Goal: Task Accomplishment & Management: Manage account settings

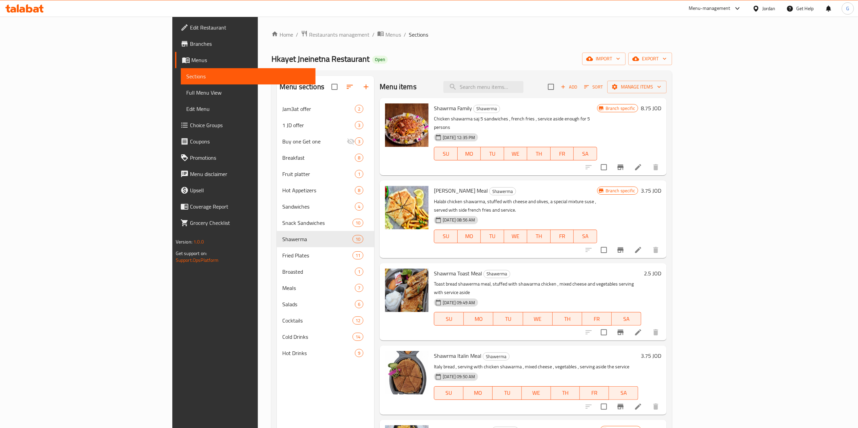
scroll to position [254, 0]
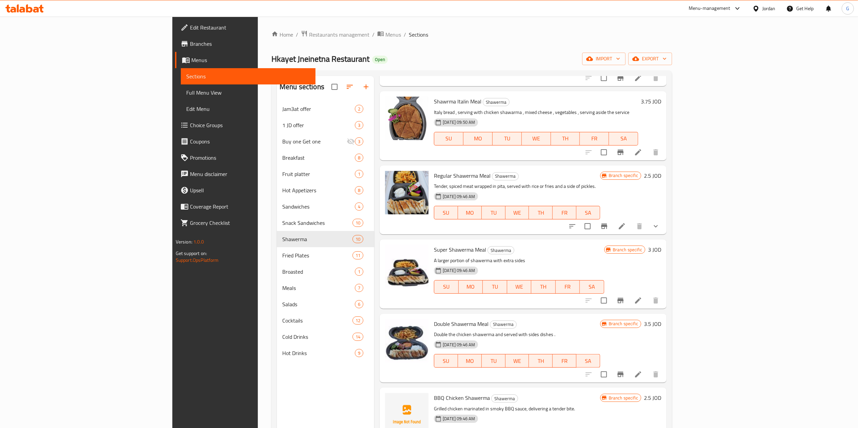
drag, startPoint x: 0, startPoint y: 0, endPoint x: 27, endPoint y: 12, distance: 29.8
click at [27, 12] on icon at bounding box center [29, 8] width 6 height 8
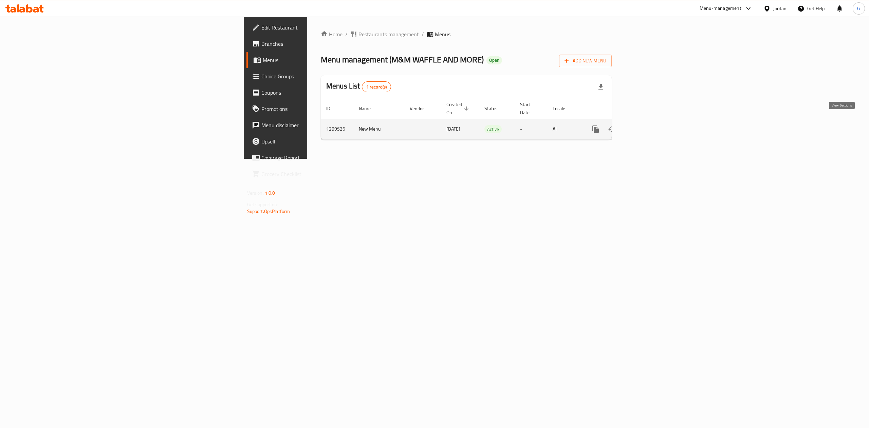
click at [647, 126] on icon "enhanced table" at bounding box center [644, 129] width 6 height 6
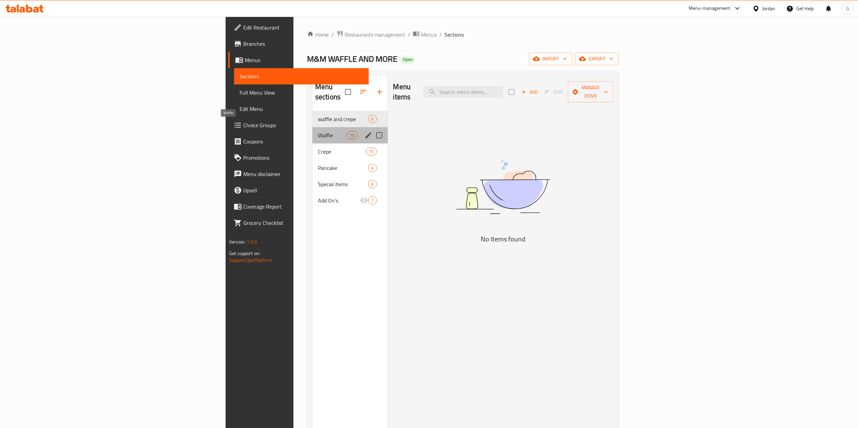
click at [318, 131] on span "Waffle" at bounding box center [332, 135] width 29 height 8
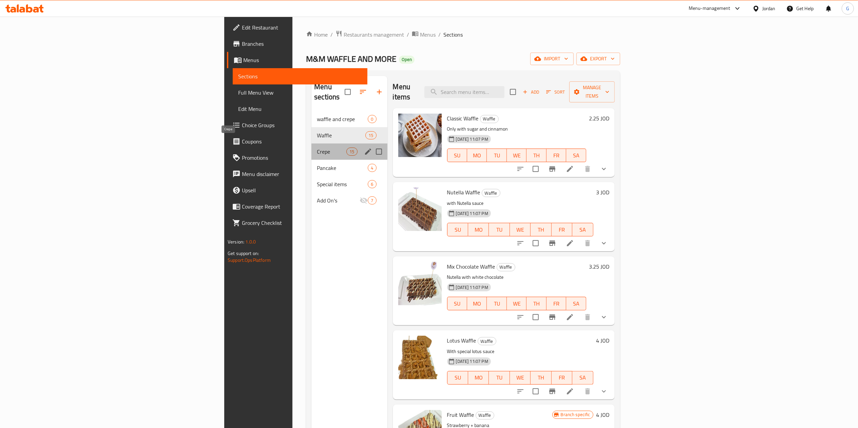
click at [317, 148] on span "Crepe" at bounding box center [332, 152] width 30 height 8
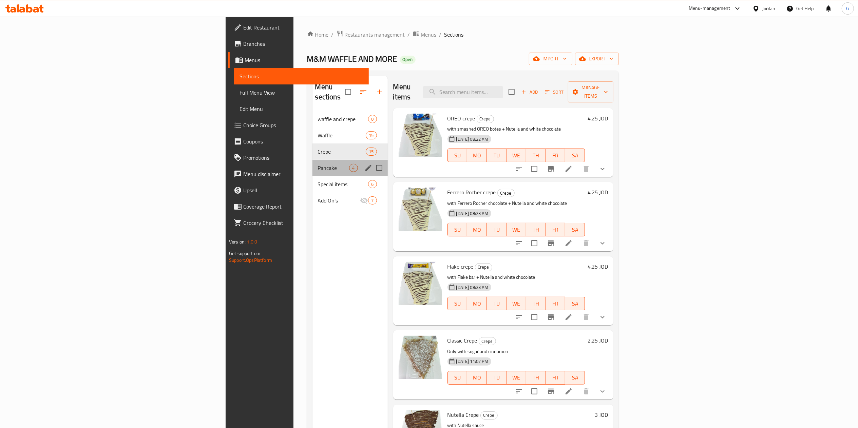
click at [312, 164] on div "Pancake 4" at bounding box center [349, 168] width 75 height 16
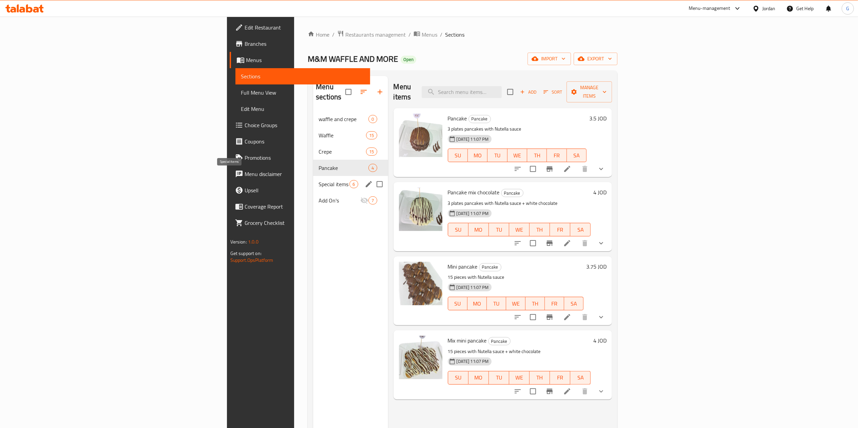
click at [319, 180] on span "Special items" at bounding box center [334, 184] width 31 height 8
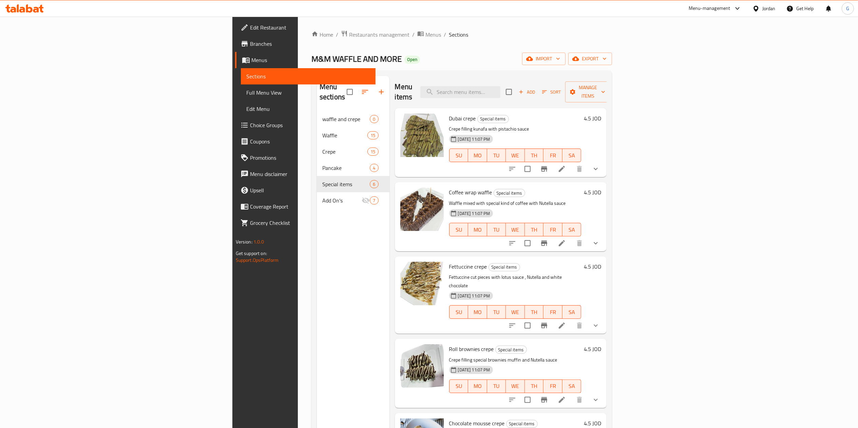
click at [29, 12] on icon at bounding box center [29, 8] width 6 height 8
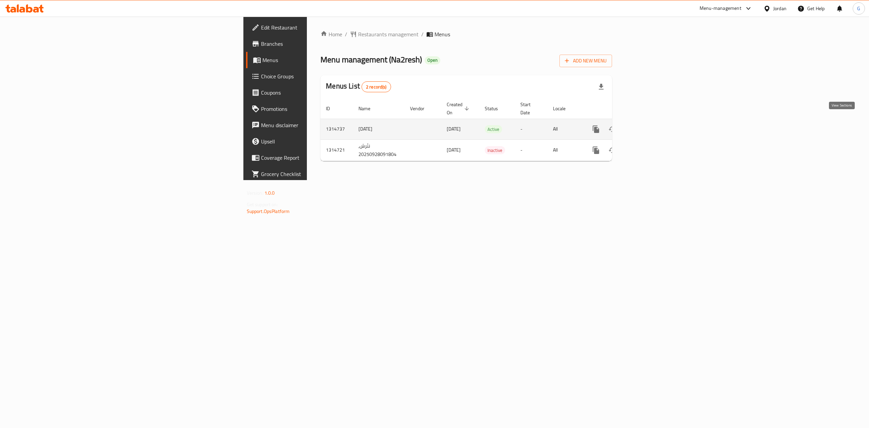
click at [649, 125] on icon "enhanced table" at bounding box center [645, 129] width 8 height 8
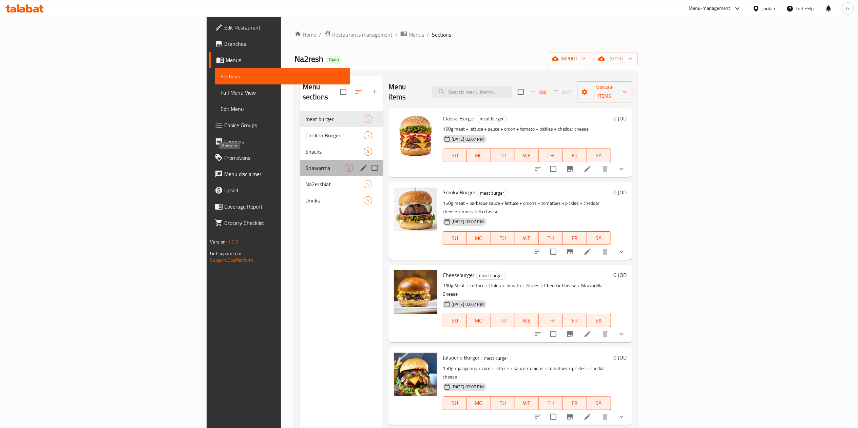
click at [305, 164] on span "Shawarma" at bounding box center [324, 168] width 39 height 8
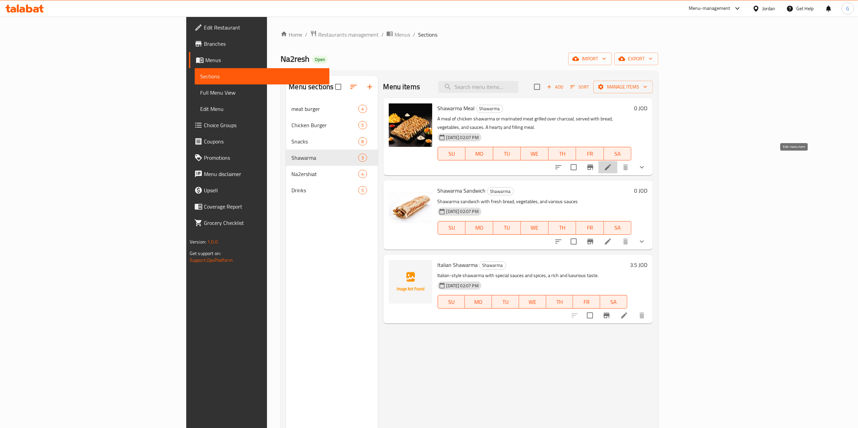
click at [611, 164] on icon at bounding box center [608, 167] width 6 height 6
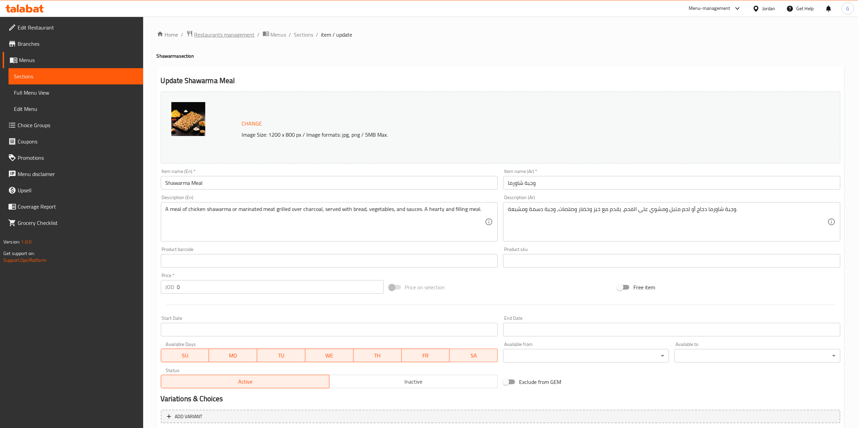
click at [228, 35] on span "Restaurants management" at bounding box center [224, 35] width 60 height 8
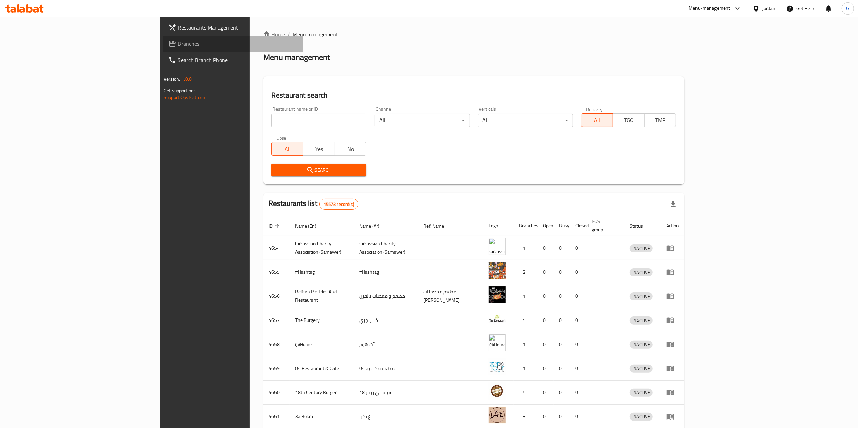
click at [178, 45] on span "Branches" at bounding box center [238, 44] width 120 height 8
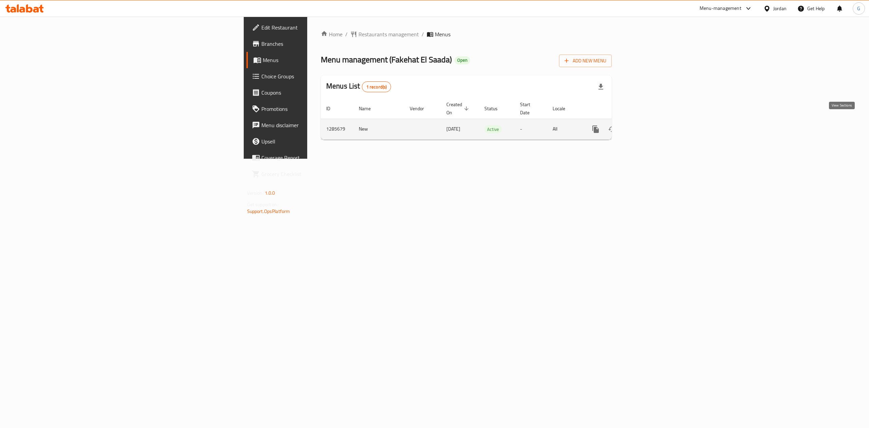
click at [647, 126] on icon "enhanced table" at bounding box center [644, 129] width 6 height 6
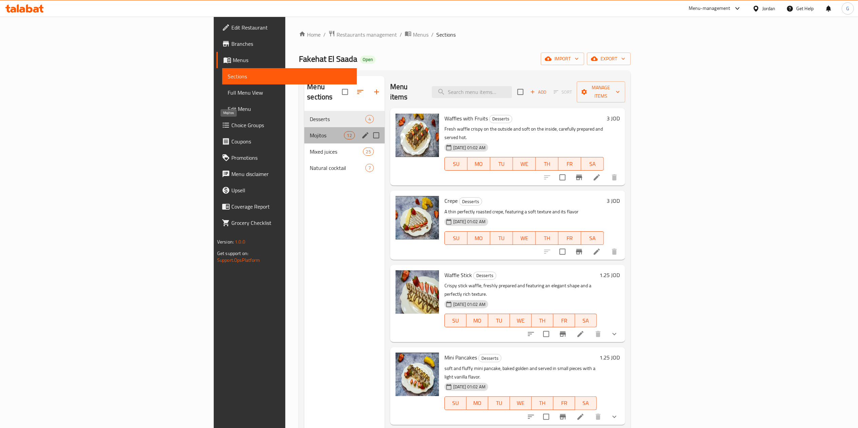
click at [310, 131] on span "Mojitos" at bounding box center [327, 135] width 34 height 8
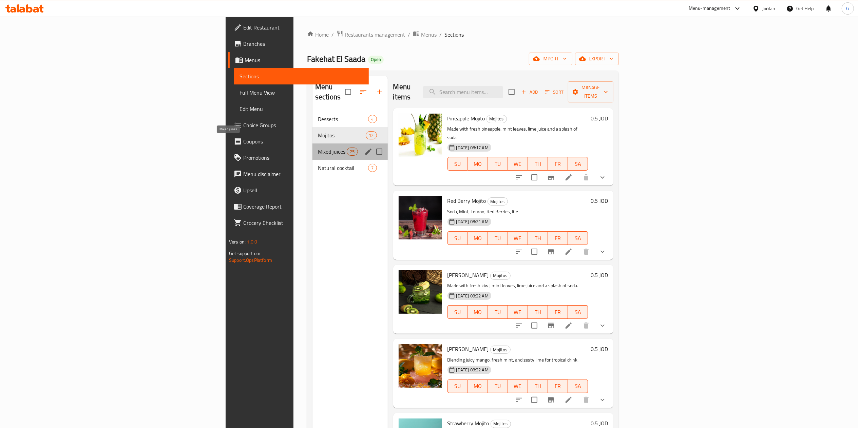
click at [318, 148] on span "Mixed juices" at bounding box center [332, 152] width 29 height 8
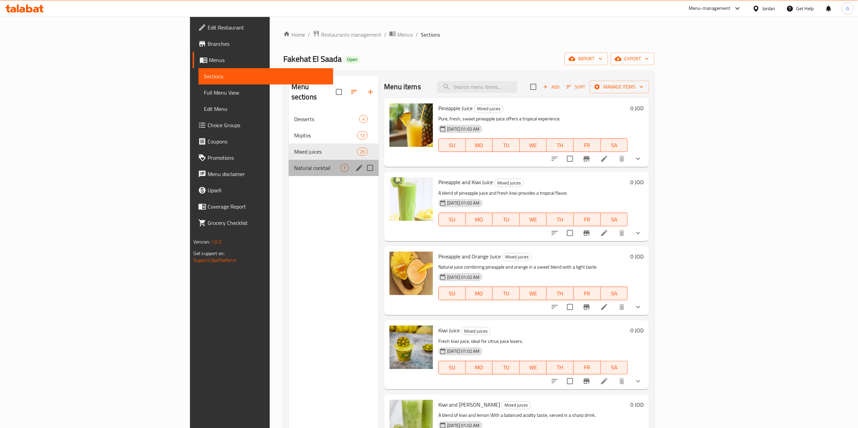
click at [289, 160] on div "Natural cocktail 7" at bounding box center [334, 168] width 90 height 16
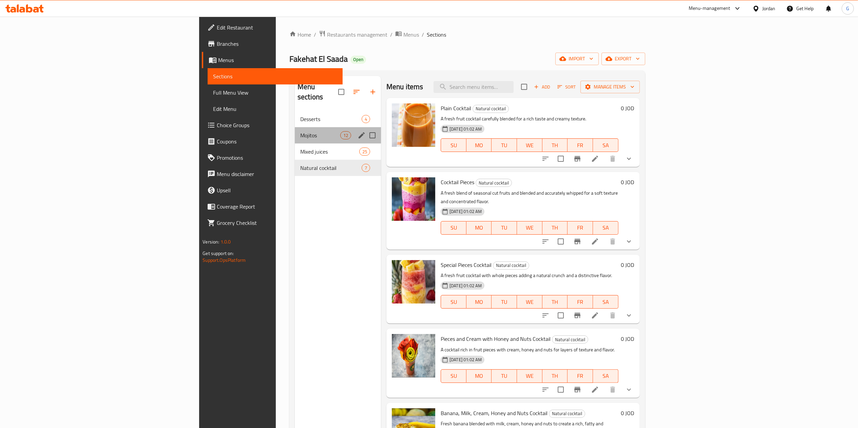
click at [295, 133] on div "Mojitos 12" at bounding box center [338, 135] width 86 height 16
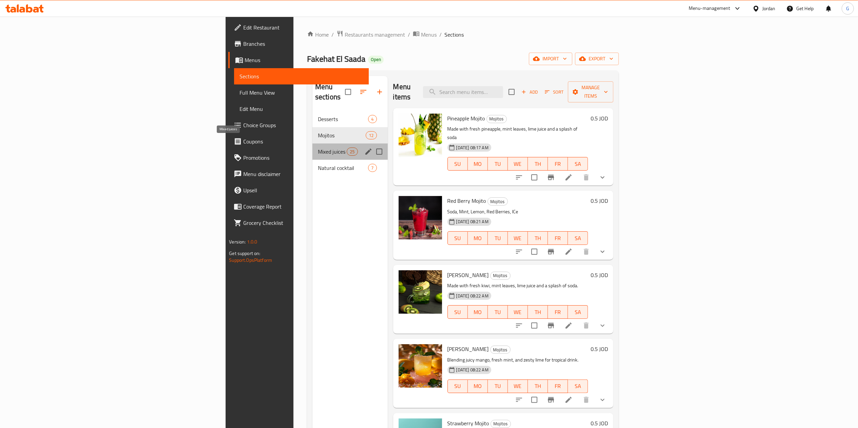
click at [318, 148] on span "Mixed juices" at bounding box center [332, 152] width 29 height 8
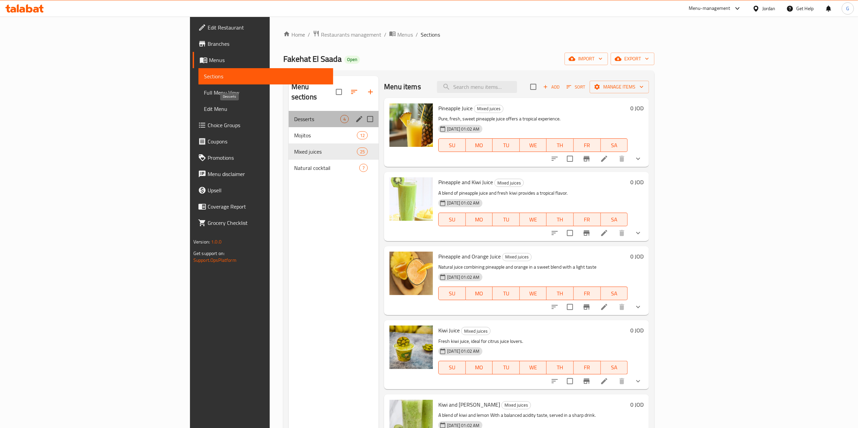
click at [294, 115] on span "Desserts" at bounding box center [317, 119] width 46 height 8
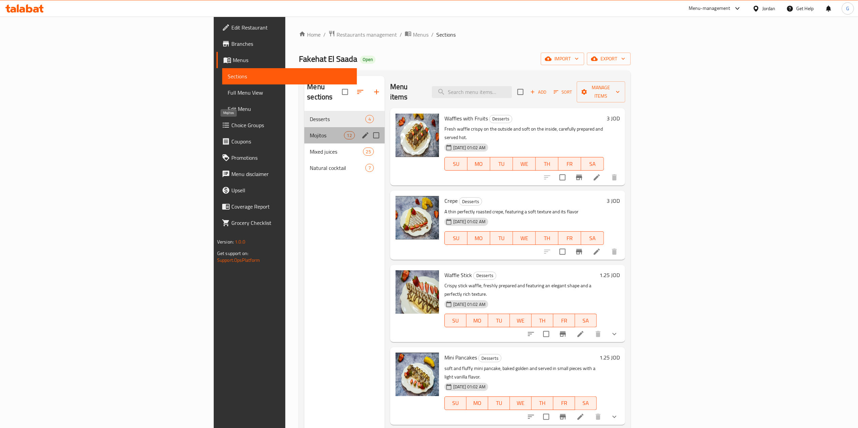
click at [310, 131] on span "Mojitos" at bounding box center [327, 135] width 34 height 8
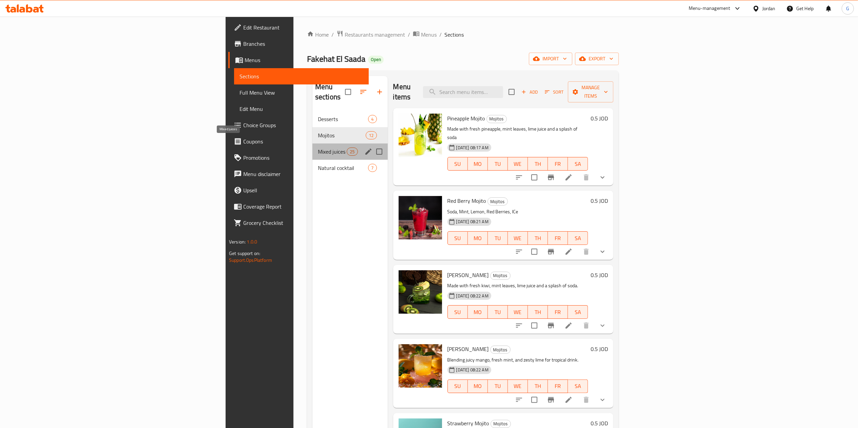
click at [318, 148] on span "Mixed juices" at bounding box center [332, 152] width 29 height 8
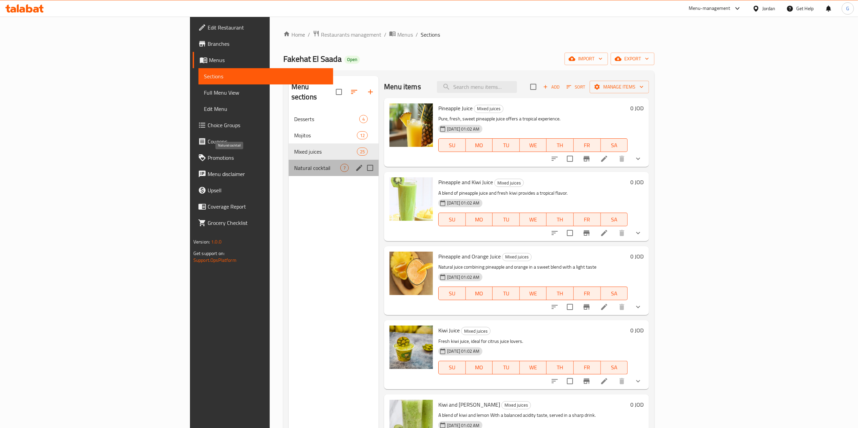
click at [294, 164] on span "Natural cocktail" at bounding box center [317, 168] width 46 height 8
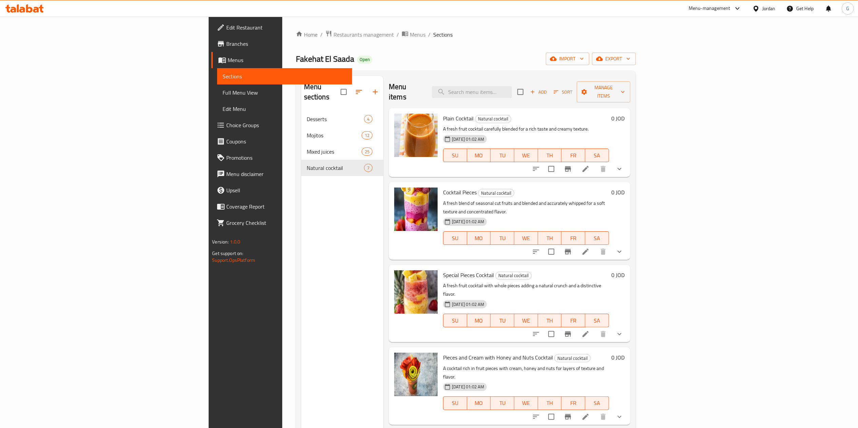
scroll to position [107, 0]
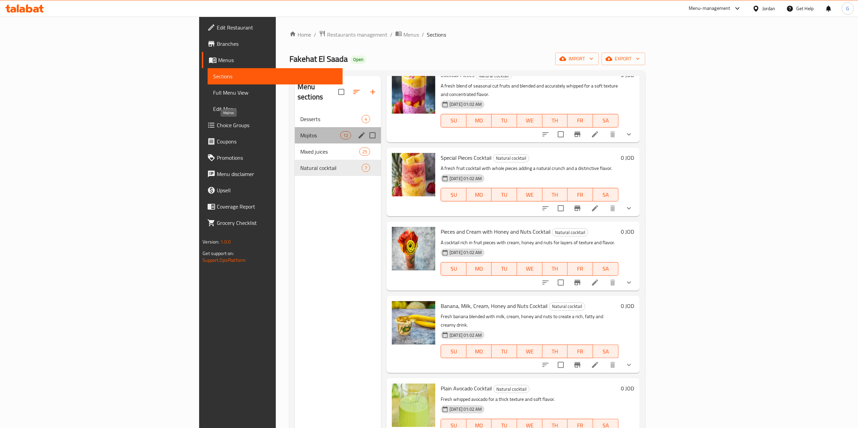
click at [300, 131] on span "Mojitos" at bounding box center [320, 135] width 40 height 8
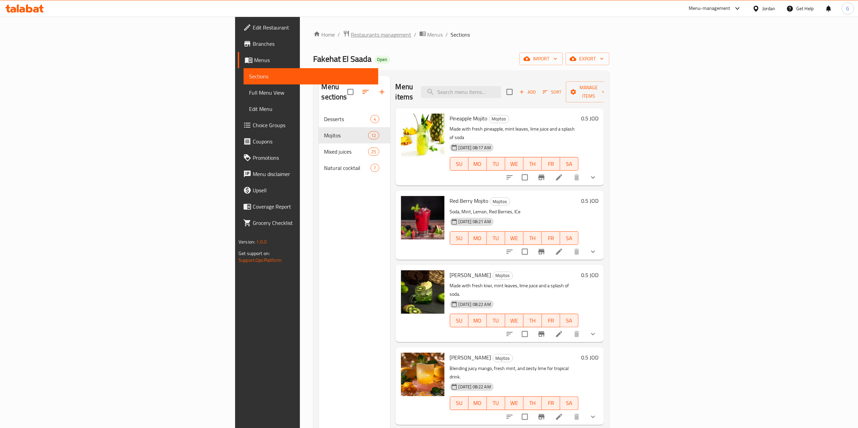
click at [351, 31] on span "Restaurants management" at bounding box center [381, 35] width 60 height 8
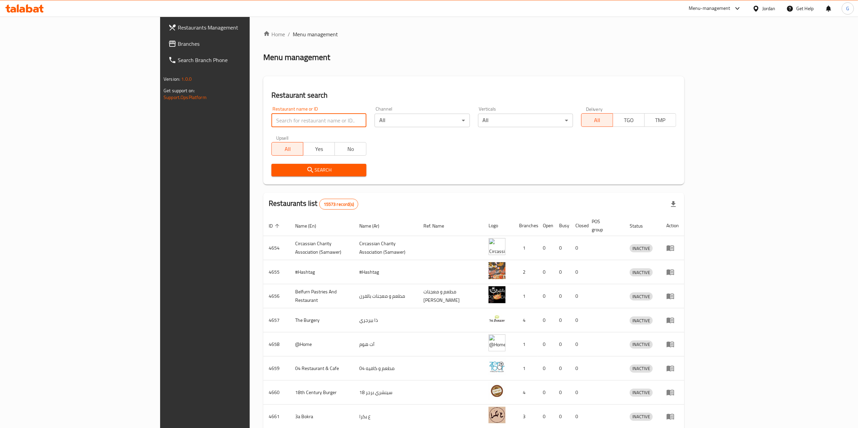
click at [271, 122] on input "search" at bounding box center [318, 121] width 95 height 14
click button "Search" at bounding box center [318, 170] width 95 height 13
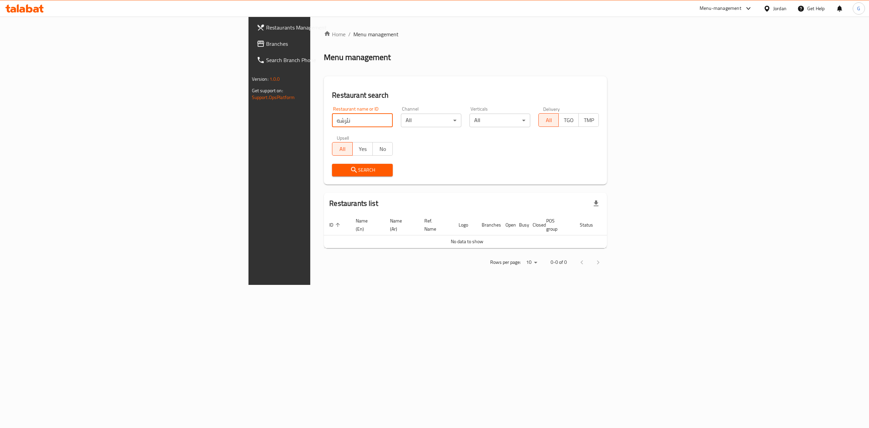
type input "نئرشه"
click button "Search" at bounding box center [362, 170] width 61 height 13
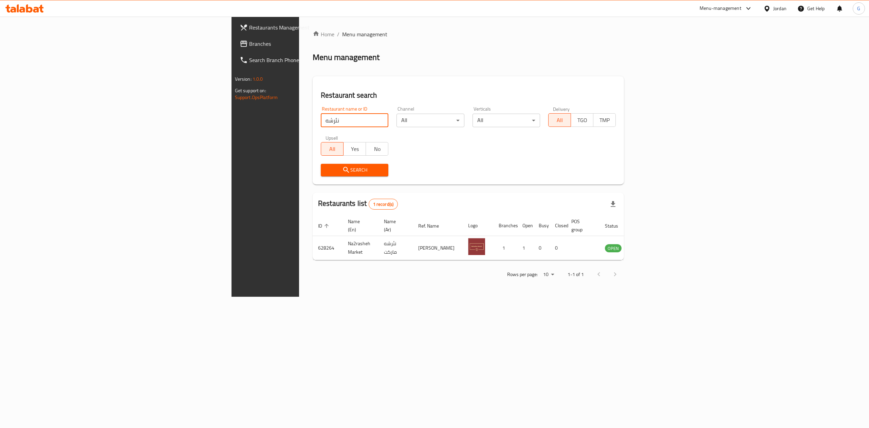
click at [249, 41] on span "Branches" at bounding box center [310, 44] width 122 height 8
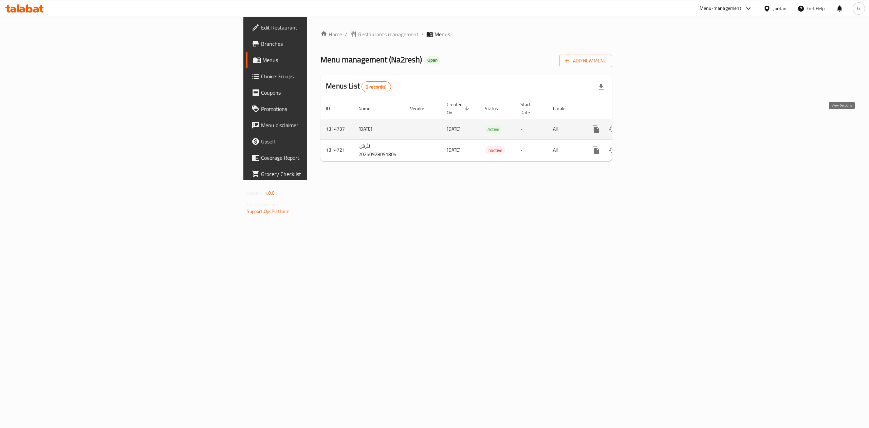
click at [648, 126] on icon "enhanced table" at bounding box center [645, 129] width 6 height 6
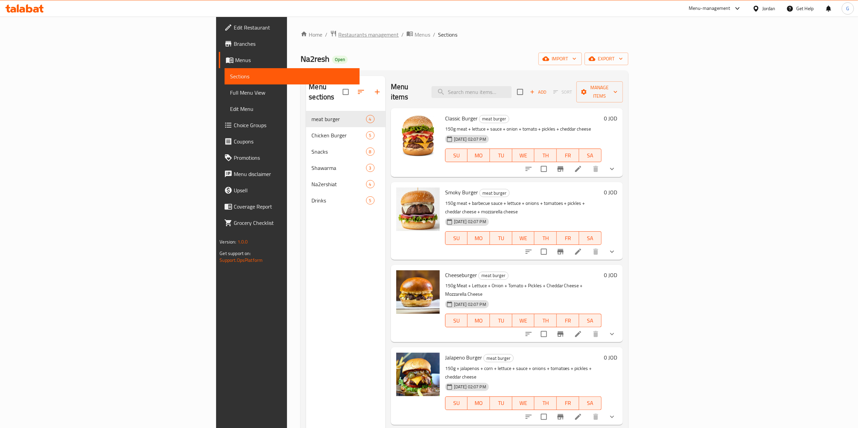
click at [338, 39] on span "Restaurants management" at bounding box center [368, 35] width 60 height 8
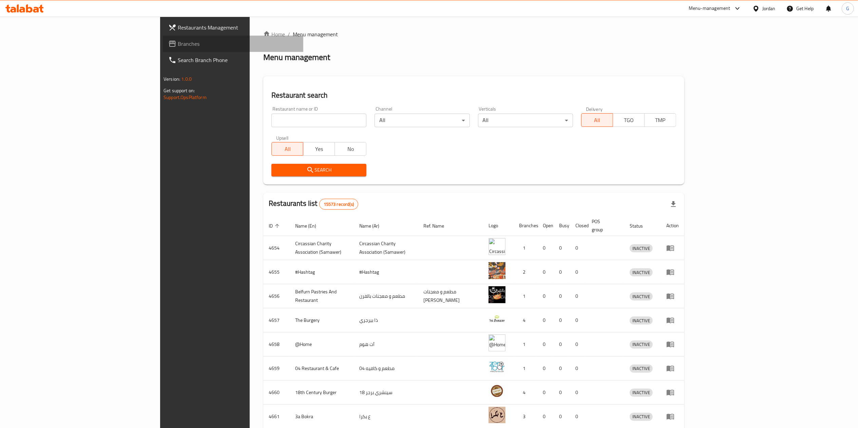
click at [178, 47] on span "Branches" at bounding box center [238, 44] width 120 height 8
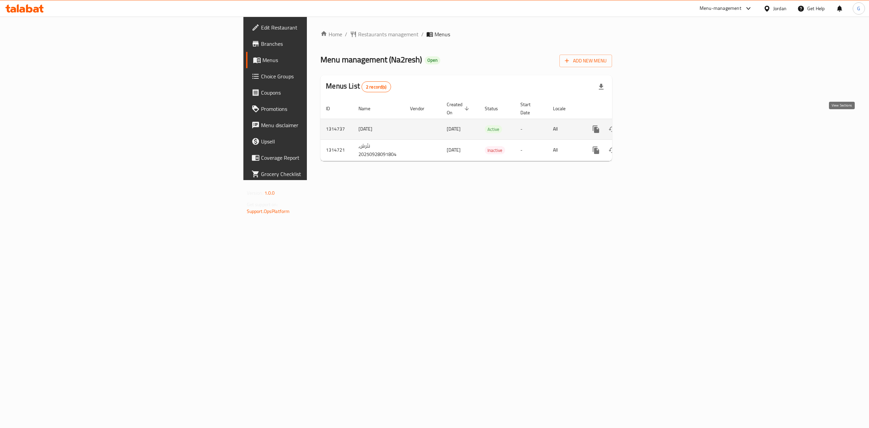
click at [653, 124] on link "enhanced table" at bounding box center [645, 129] width 16 height 16
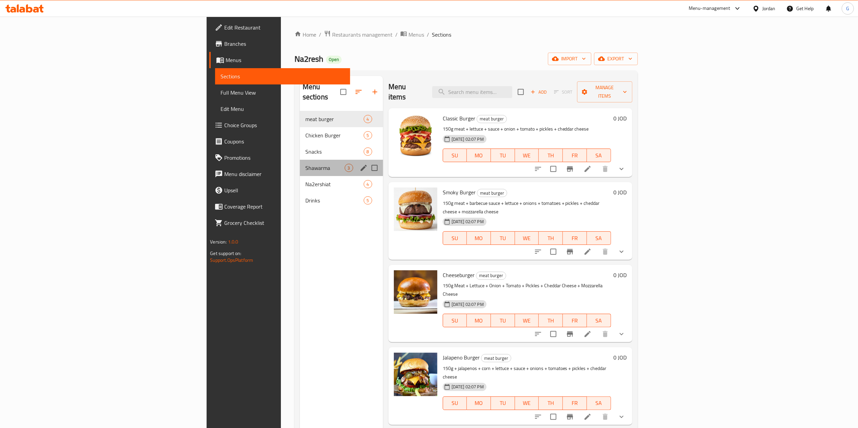
click at [300, 165] on div "Shawarma 3" at bounding box center [341, 168] width 83 height 16
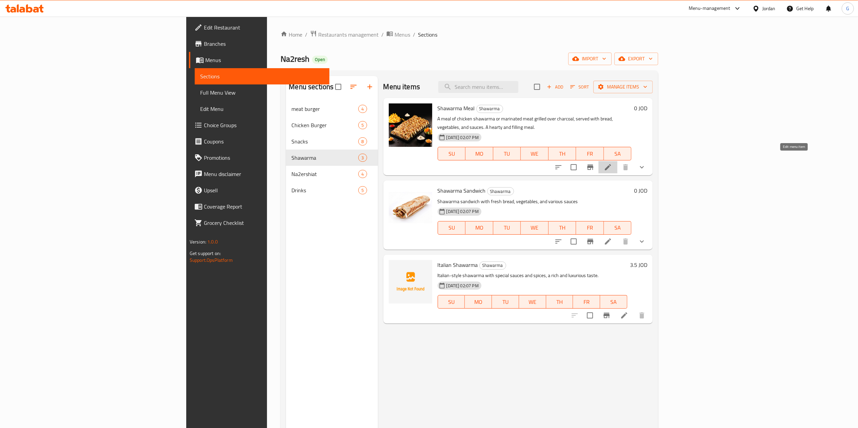
click at [612, 163] on icon at bounding box center [608, 167] width 8 height 8
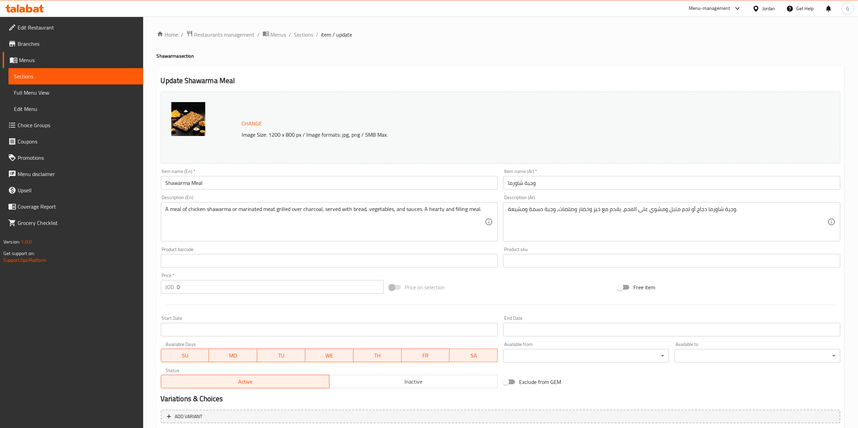
click at [574, 204] on div "وجبة شاورما دجاج أو لحم متبل ومشوي على الفحم، يقدم مع خبز وخضار وصلصات، وجبة دس…" at bounding box center [671, 221] width 337 height 39
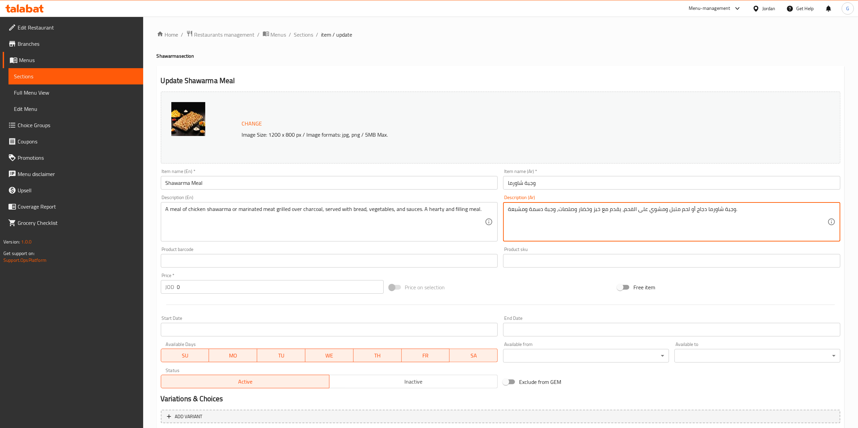
paste textarea "شاورما دجاج مشوية على الصاج"
type textarea "شاورما دجاج مشوية على الصاج"
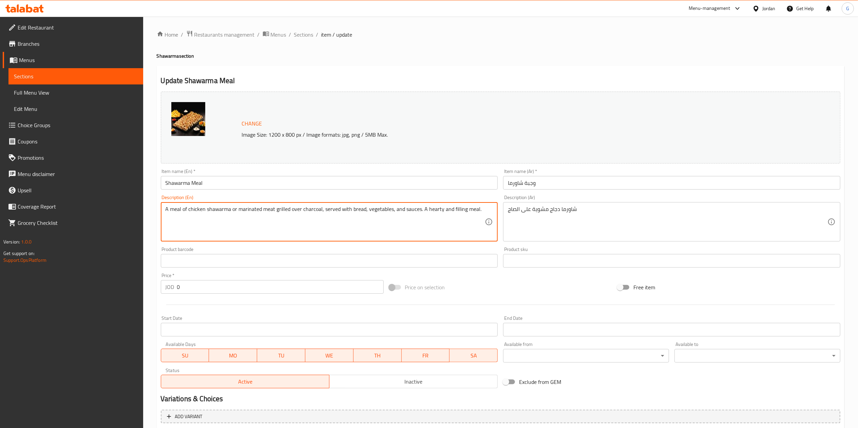
paste textarea "Grilled chicken shawarma on the saj"
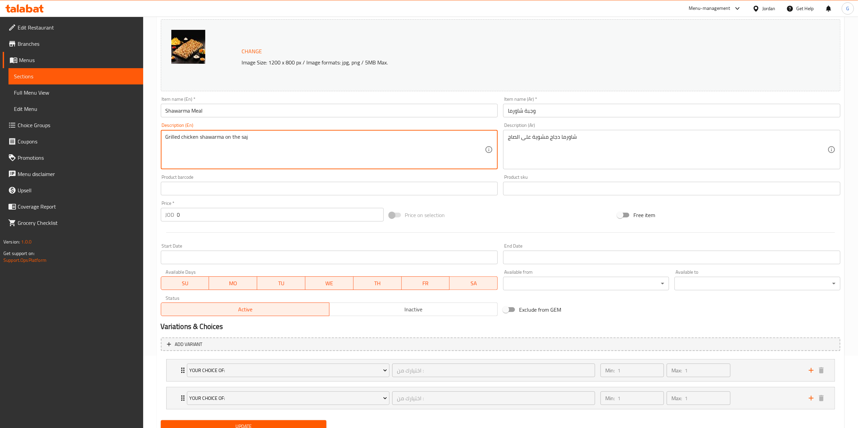
scroll to position [101, 0]
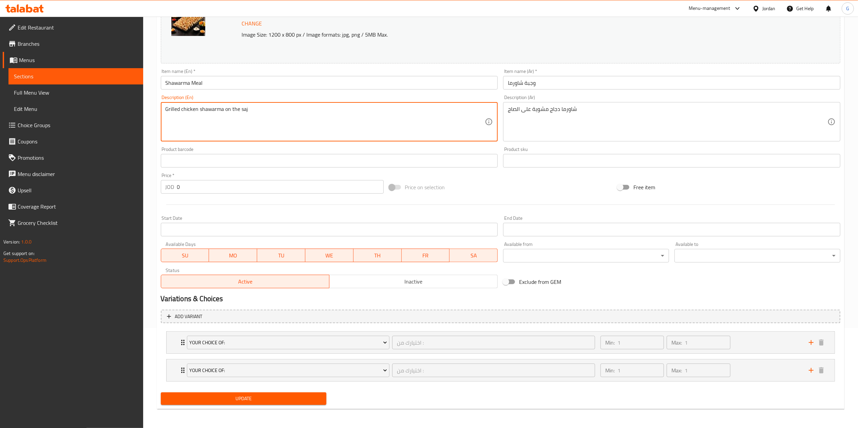
type textarea "Grilled chicken shawarma on the saj"
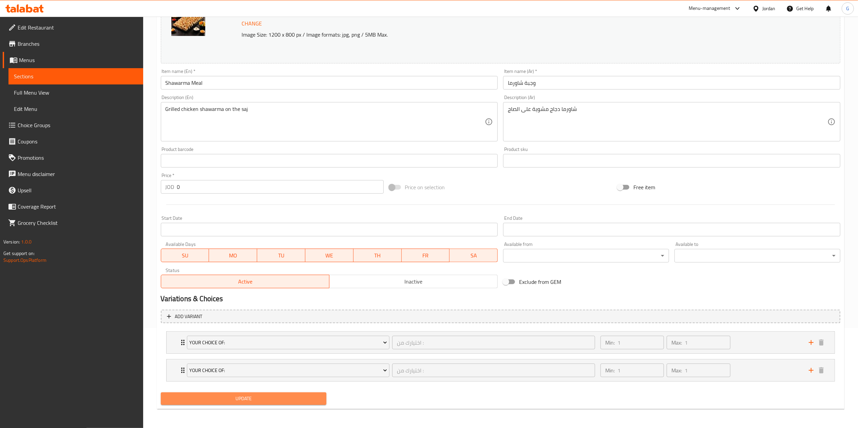
click at [315, 393] on button "Update" at bounding box center [244, 399] width 166 height 13
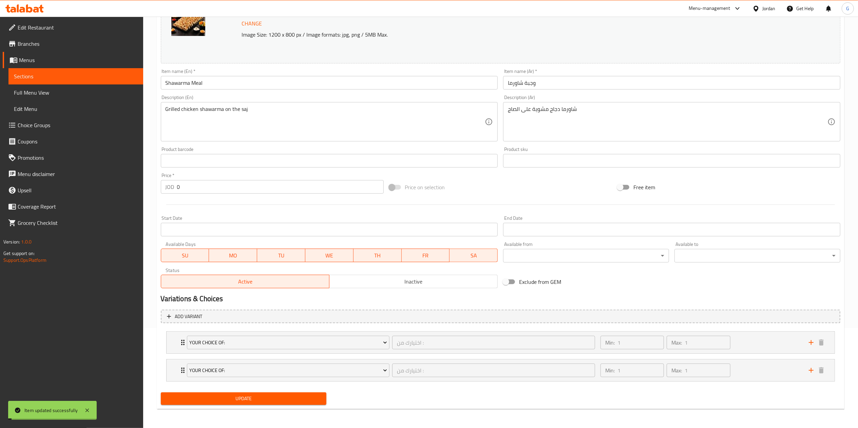
scroll to position [0, 0]
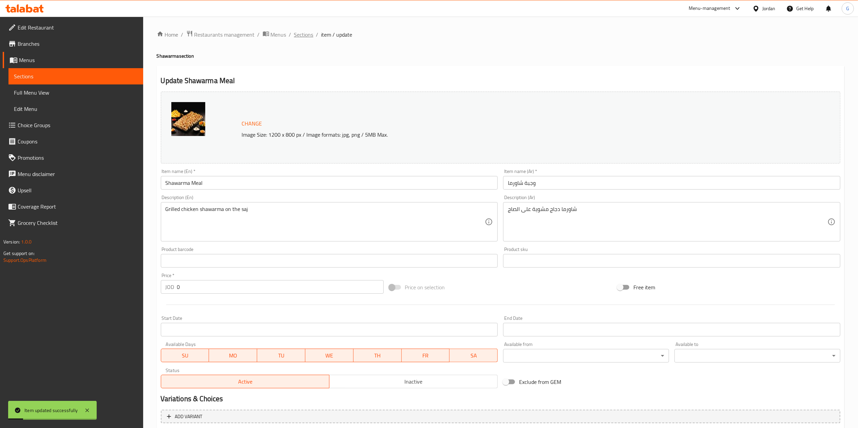
click at [308, 35] on span "Sections" at bounding box center [303, 35] width 19 height 8
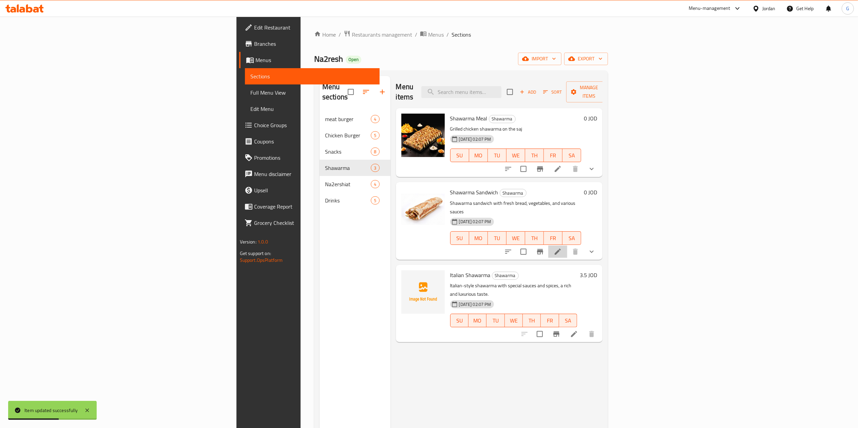
click at [567, 246] on li at bounding box center [557, 252] width 19 height 12
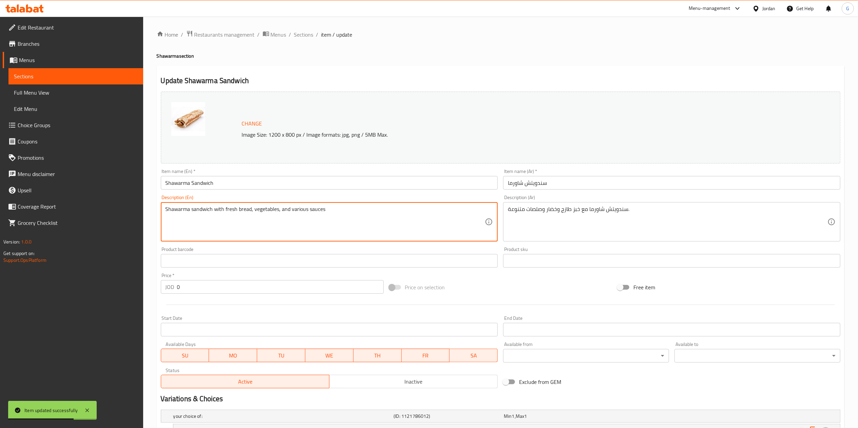
paste textarea "Grilled chicken shawarma on the saj"
type textarea "Grilled chicken shawarma on the saj"
paste textarea "اورما دجاج مشوية على الصاج"
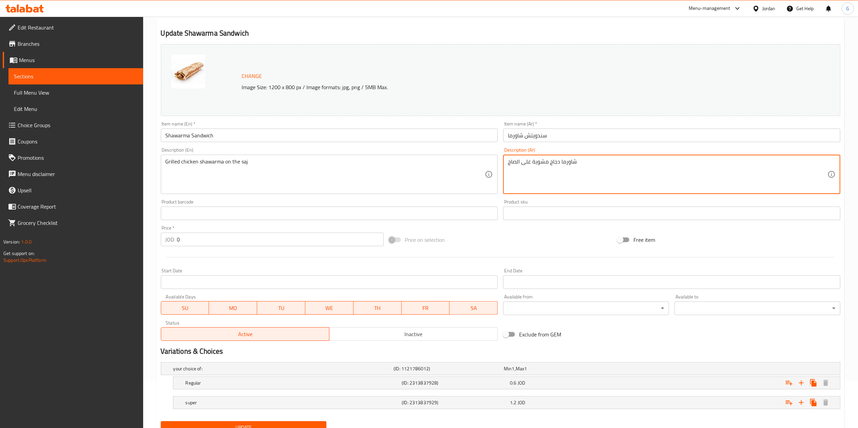
scroll to position [77, 0]
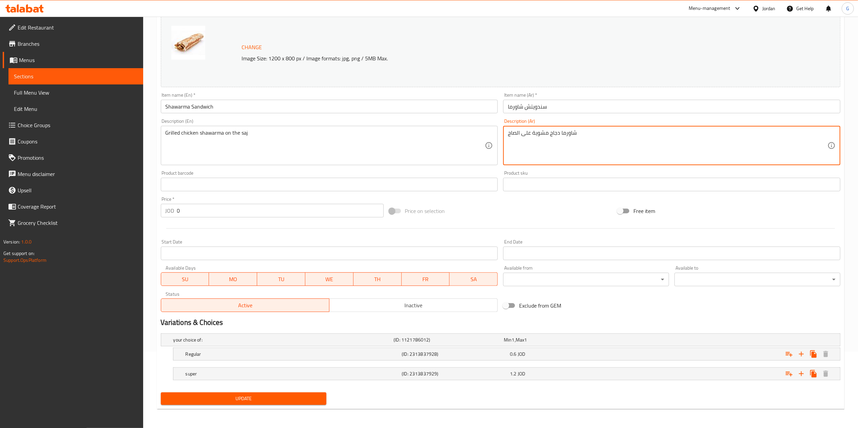
type textarea "شاورما دجاج مشوية على الصاج"
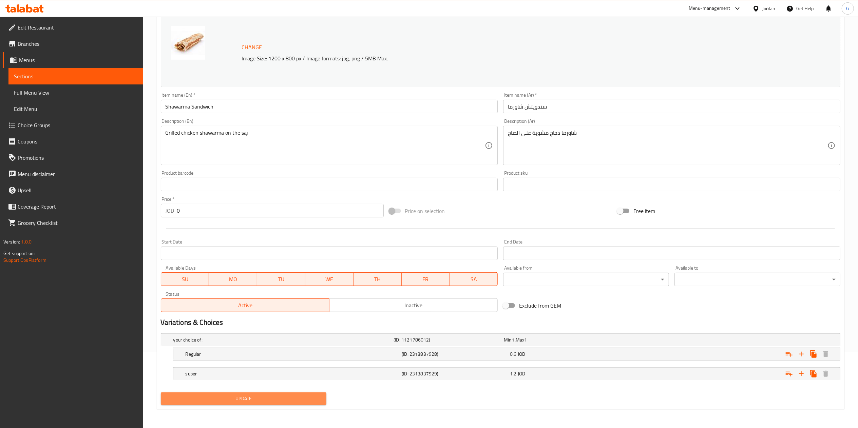
click at [307, 401] on span "Update" at bounding box center [243, 399] width 155 height 8
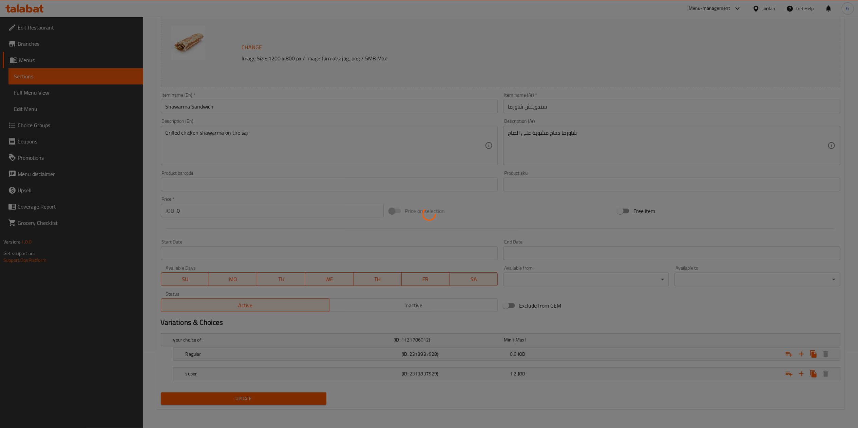
scroll to position [0, 0]
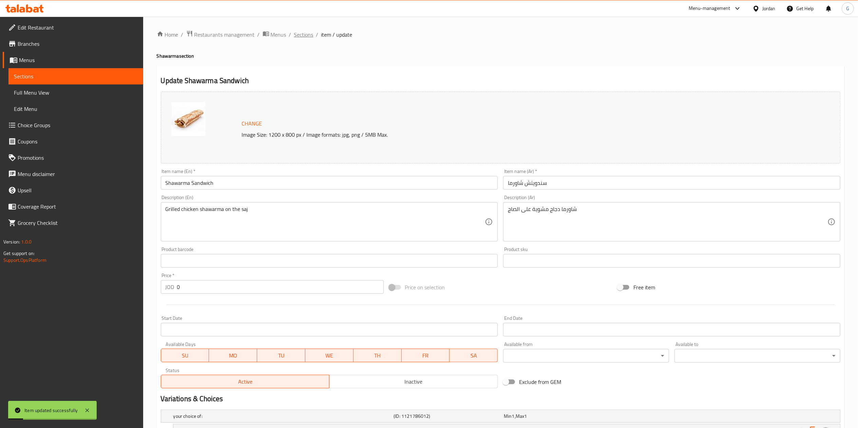
click at [301, 34] on span "Sections" at bounding box center [303, 35] width 19 height 8
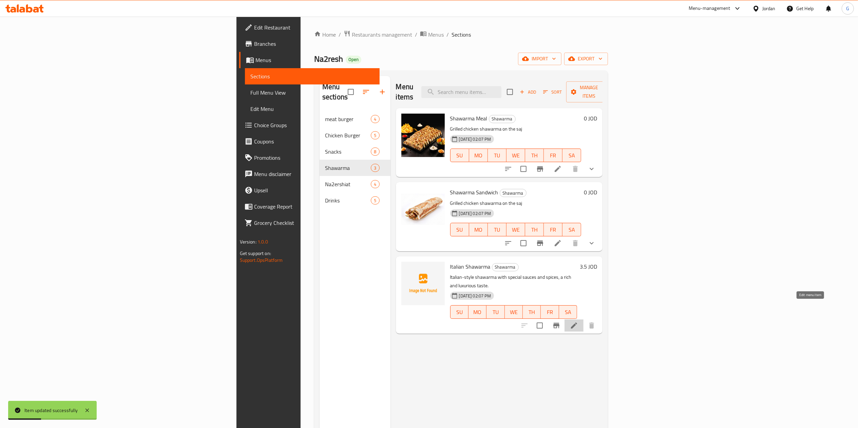
click at [577, 323] on icon at bounding box center [574, 326] width 6 height 6
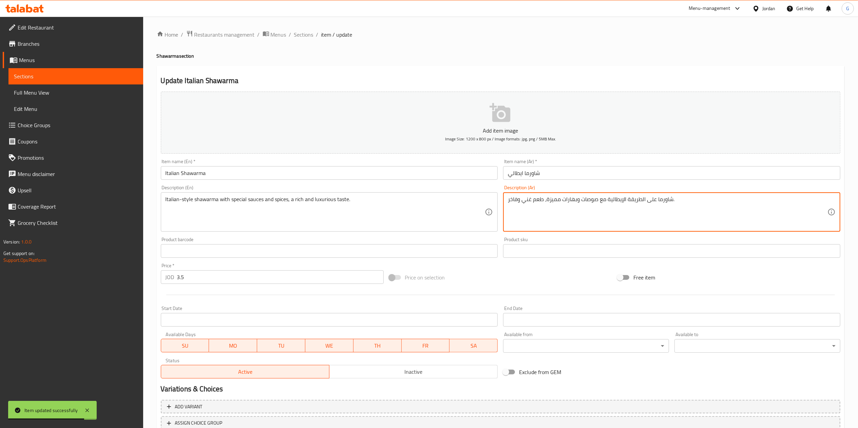
paste textarea "جاج مشوية على الصاج"
type textarea "شاورما دجاج مشوية على الصاج"
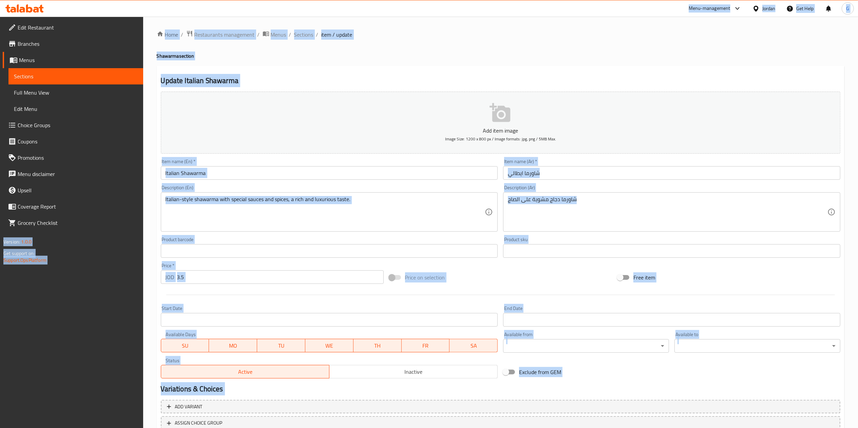
click at [273, 194] on div "Italian-style shawarma with special sauces and spices, a rich and luxurious tas…" at bounding box center [329, 211] width 337 height 39
paste textarea "Grilled chicken shawarma on the saj"
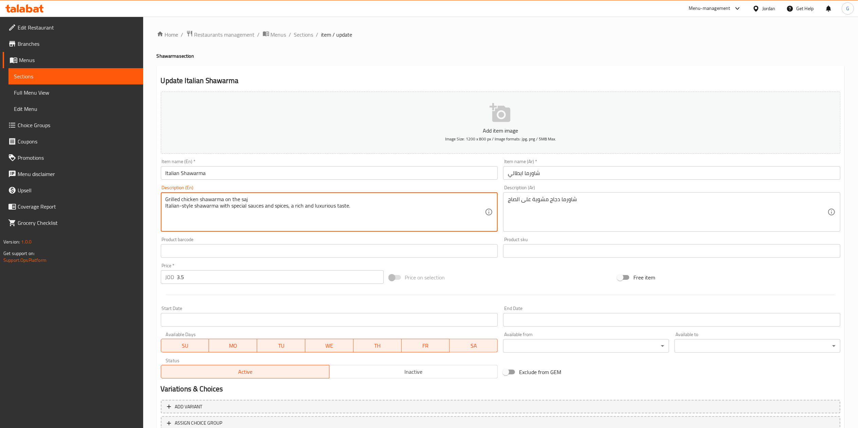
click at [408, 210] on textarea "Grilled chicken shawarma on the saj Italian-style shawarma with special sauces …" at bounding box center [326, 212] width 320 height 32
paste textarea
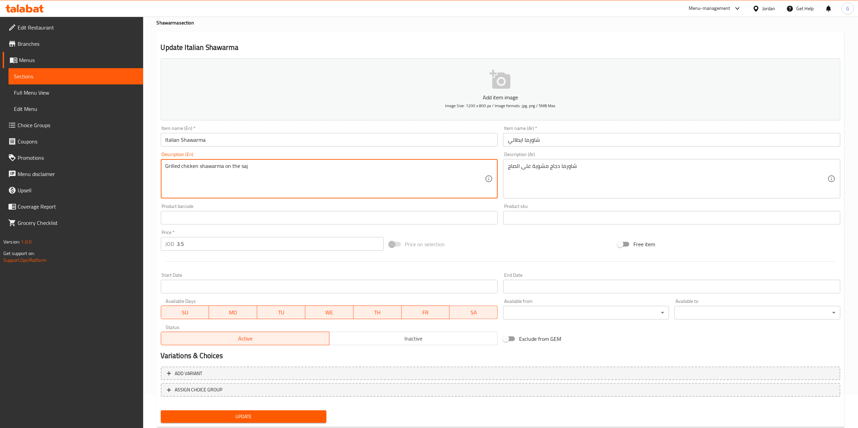
scroll to position [51, 0]
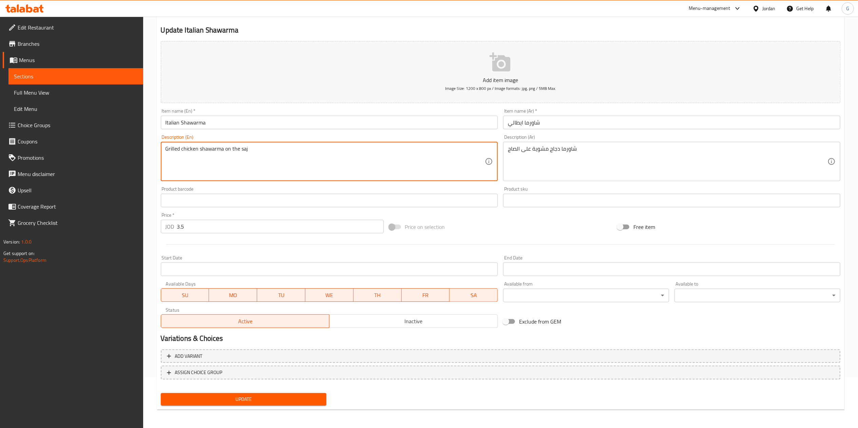
type textarea "Grilled chicken shawarma on the saj"
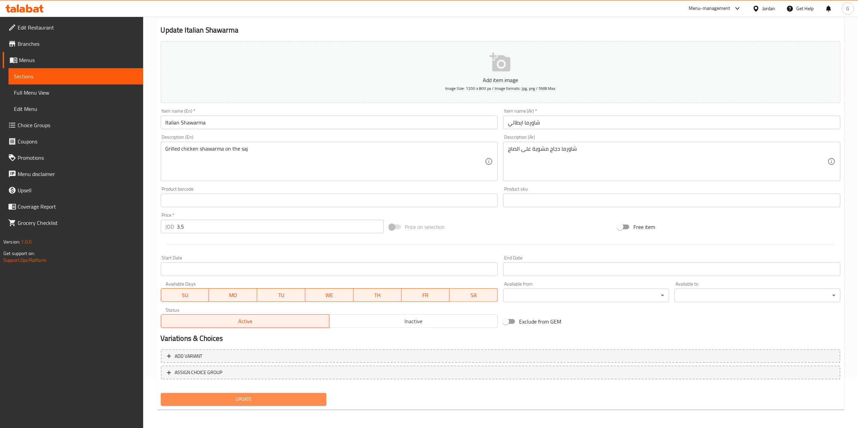
click at [307, 403] on span "Update" at bounding box center [243, 399] width 155 height 8
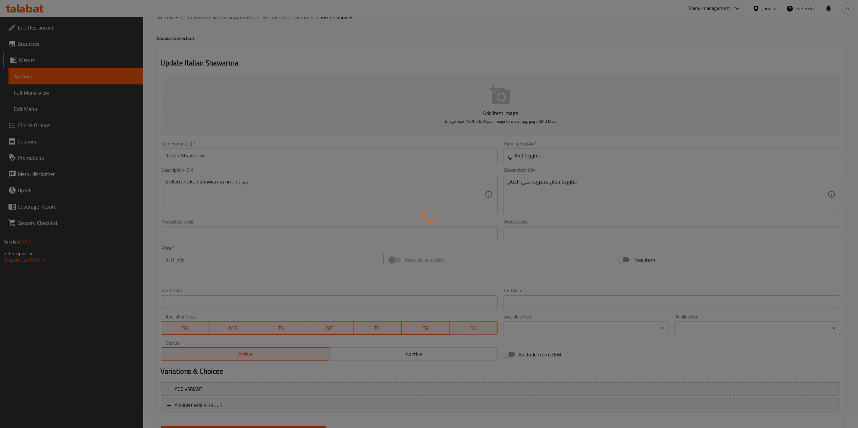
scroll to position [0, 0]
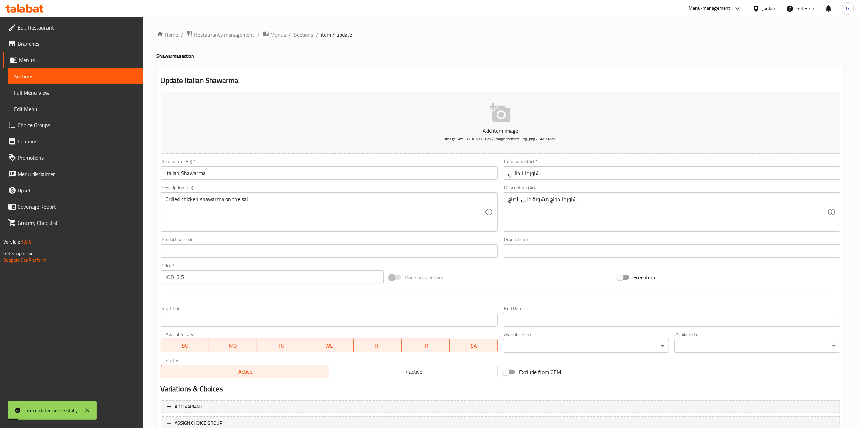
click at [307, 36] on span "Sections" at bounding box center [303, 35] width 19 height 8
